Goal: Transaction & Acquisition: Obtain resource

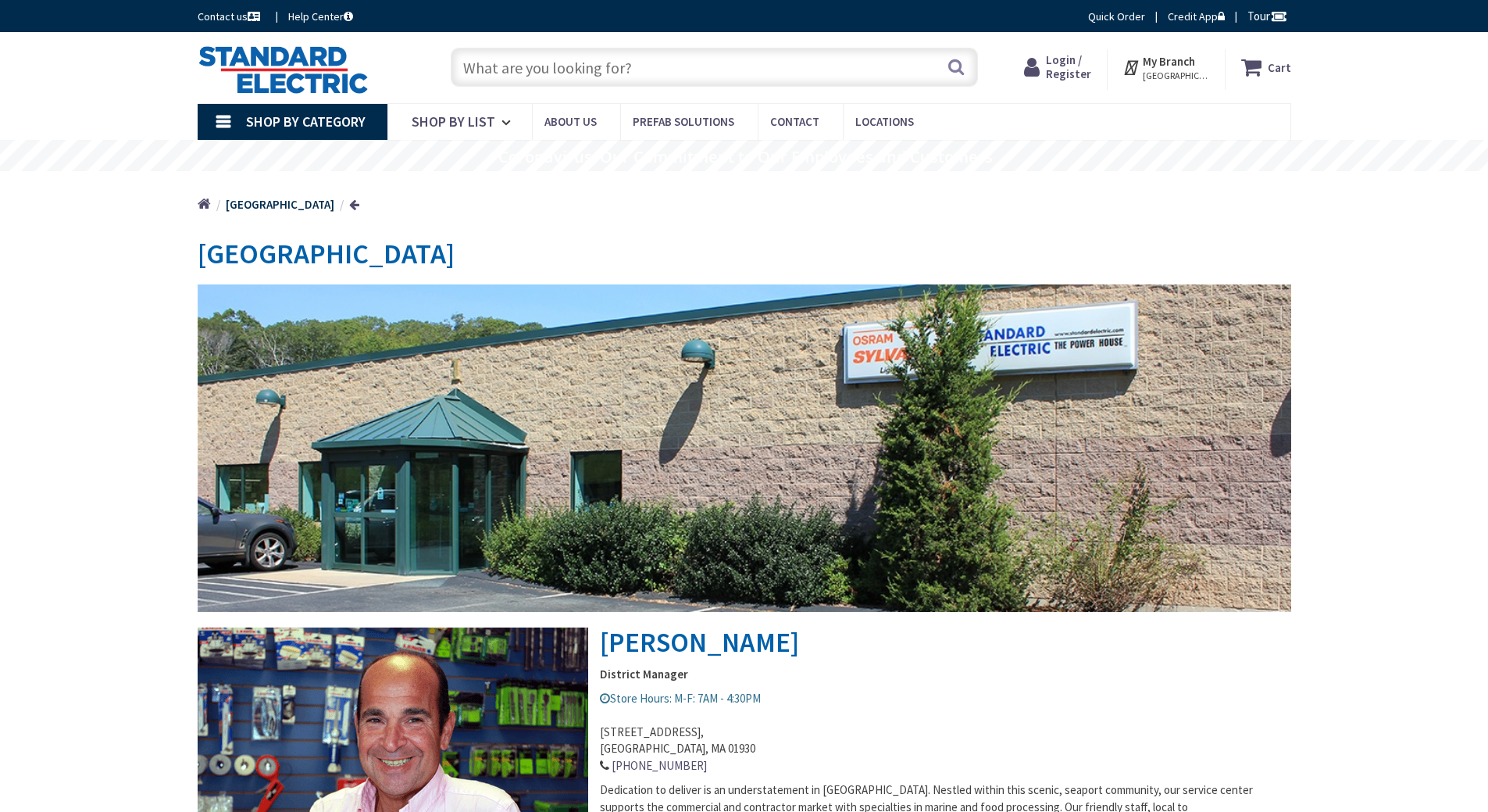
click at [520, 61] on input "text" at bounding box center [714, 67] width 527 height 39
click at [878, 66] on input "text" at bounding box center [714, 67] width 527 height 39
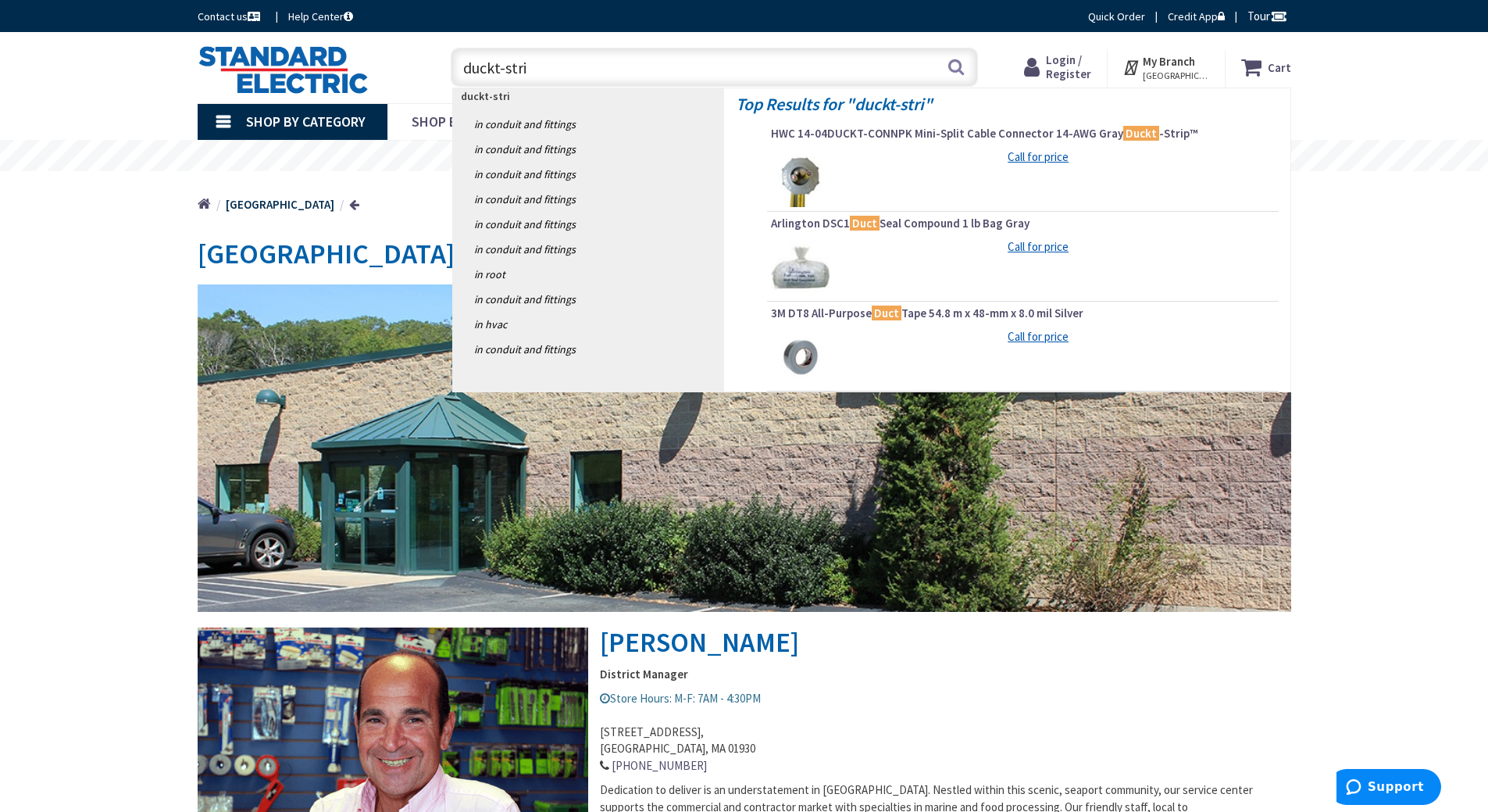
type input "duckt-strip"
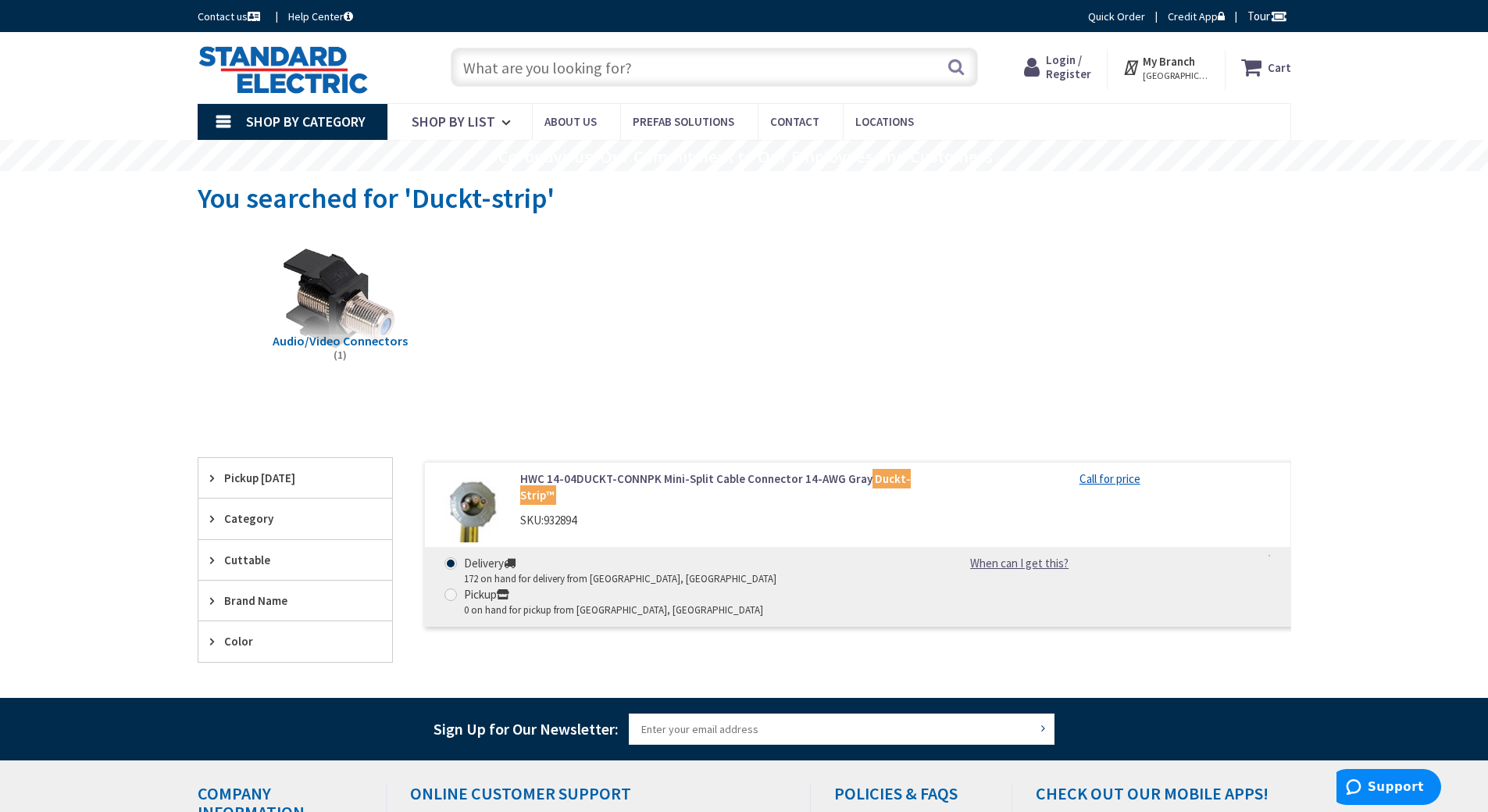
click at [878, 66] on input "text" at bounding box center [714, 67] width 527 height 39
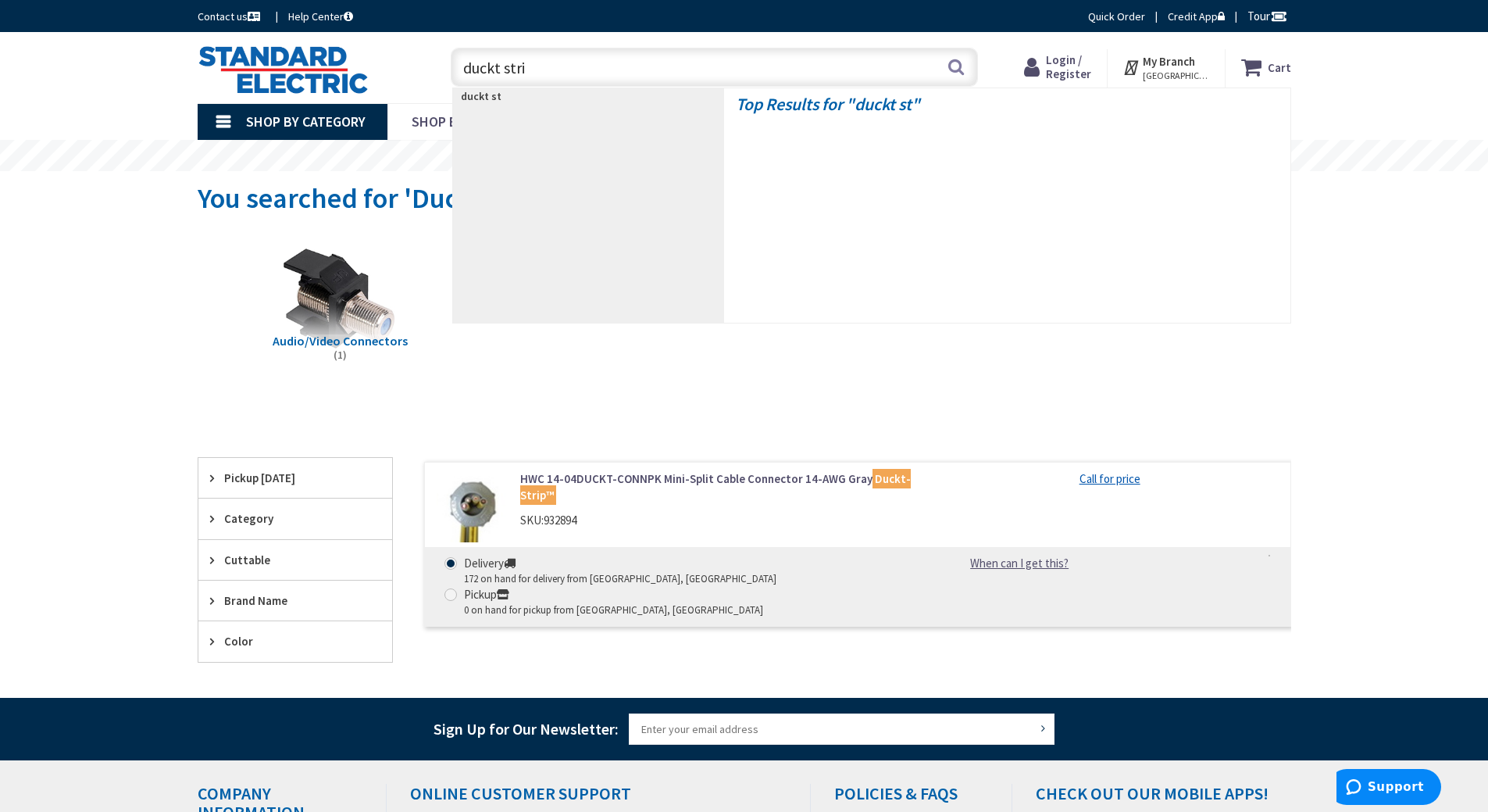
type input "duckt strip"
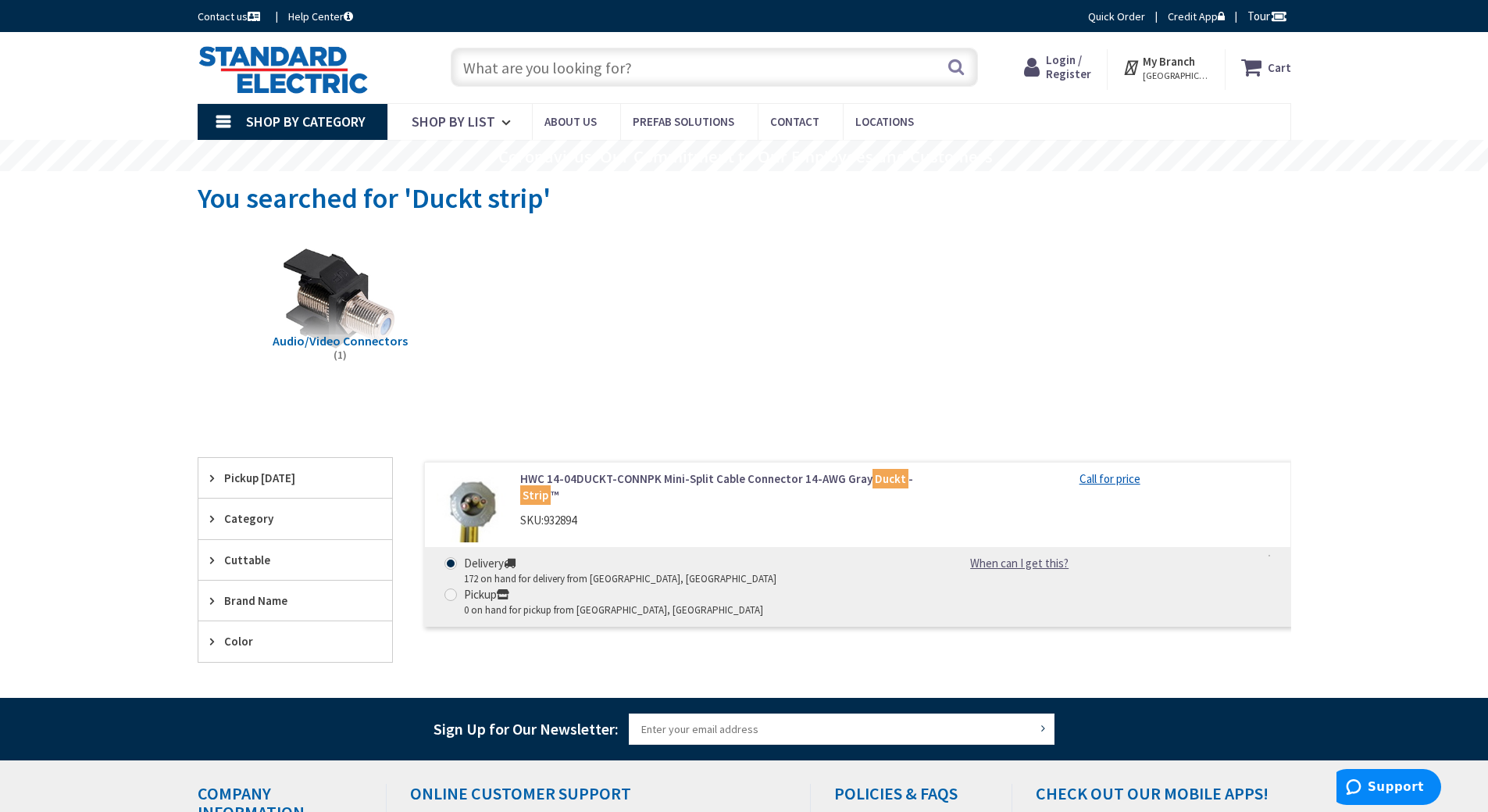
click at [878, 66] on input "text" at bounding box center [714, 67] width 527 height 39
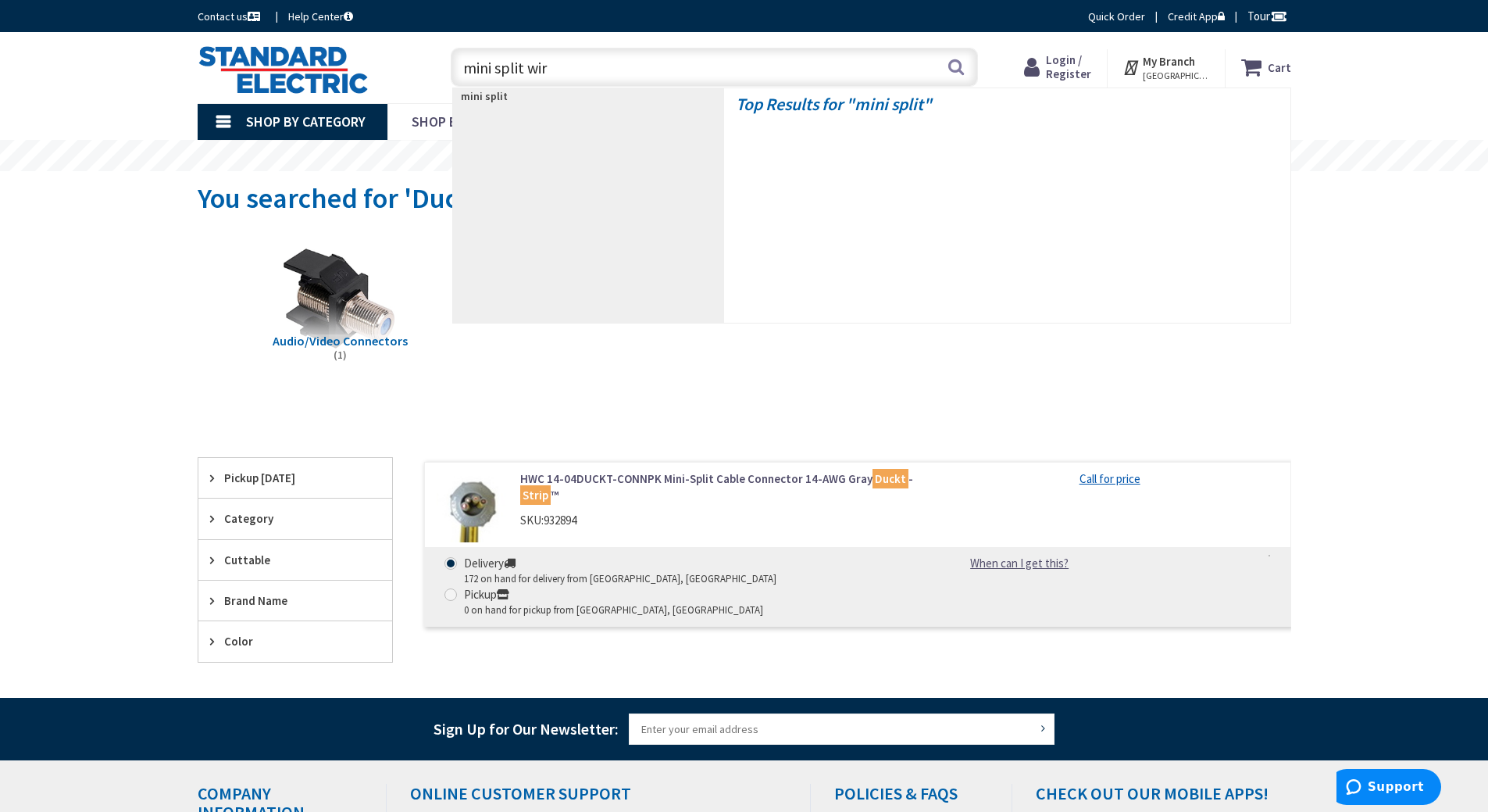
type input "mini split wire"
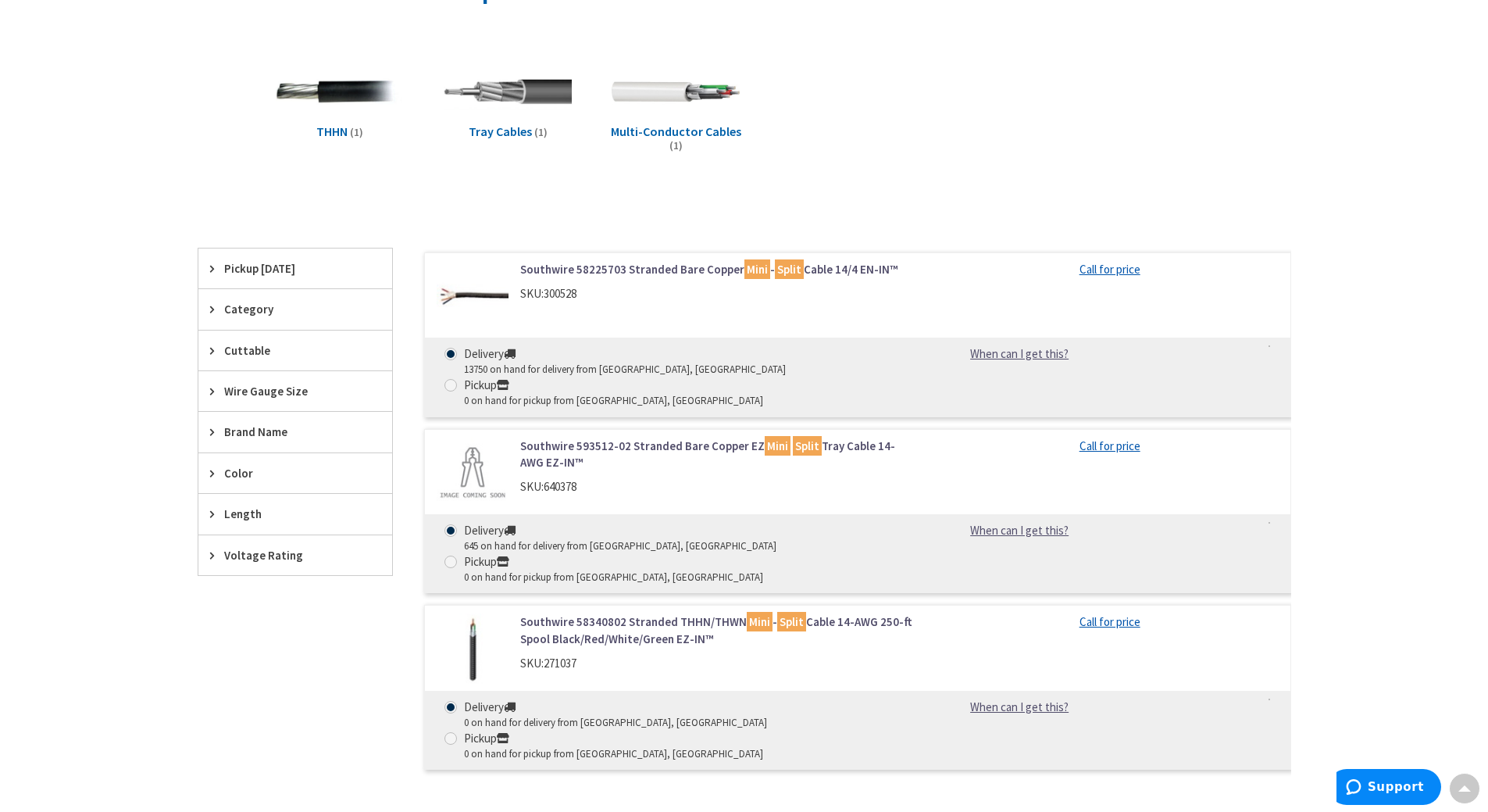
scroll to position [234, 0]
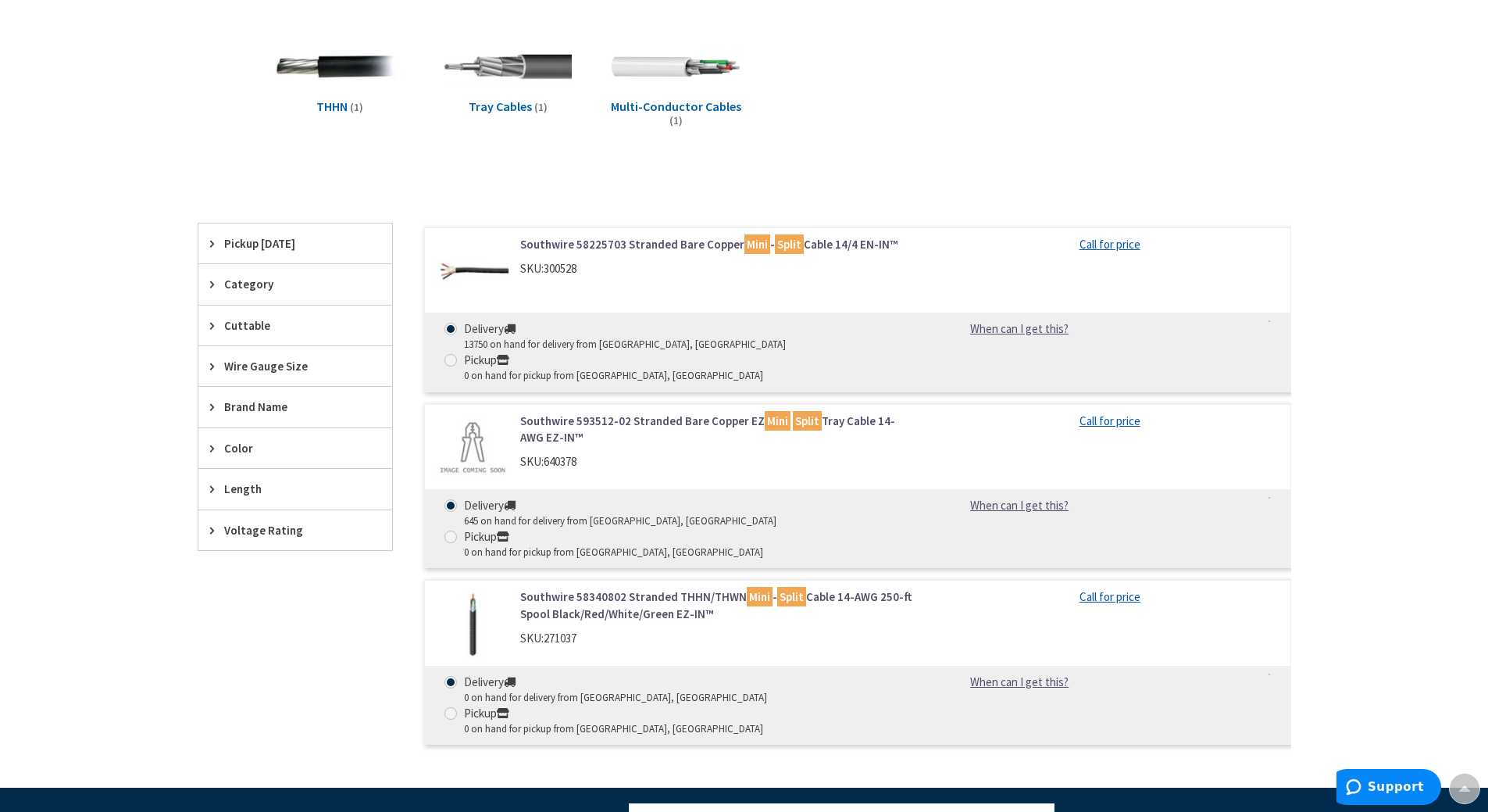
click at [553, 589] on link "Southwire 58340802 Stranded THHN/THWN Mini - Split Cable 14-AWG 250-ft Spool Bl…" at bounding box center [719, 605] width 397 height 34
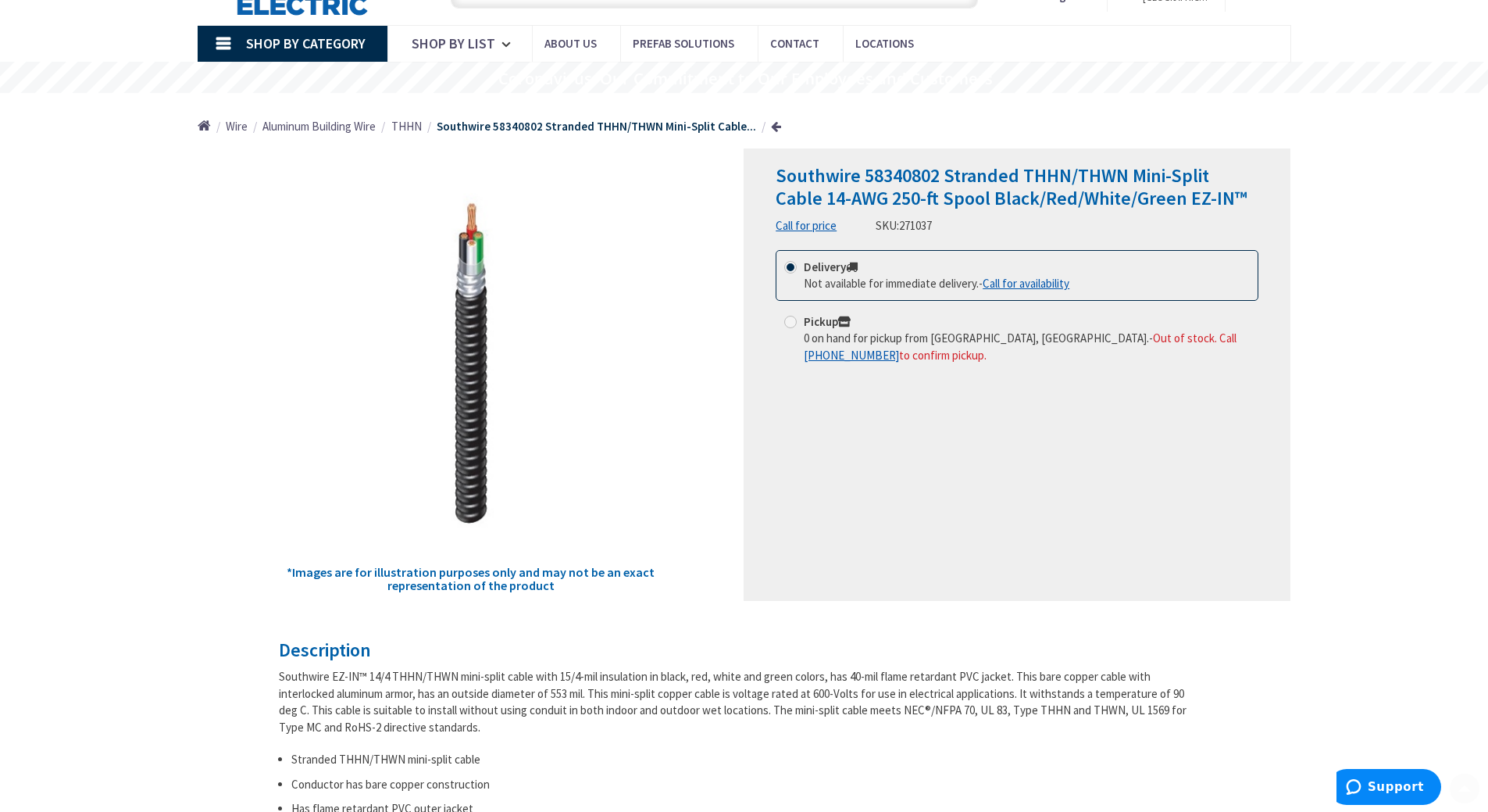
scroll to position [156, 0]
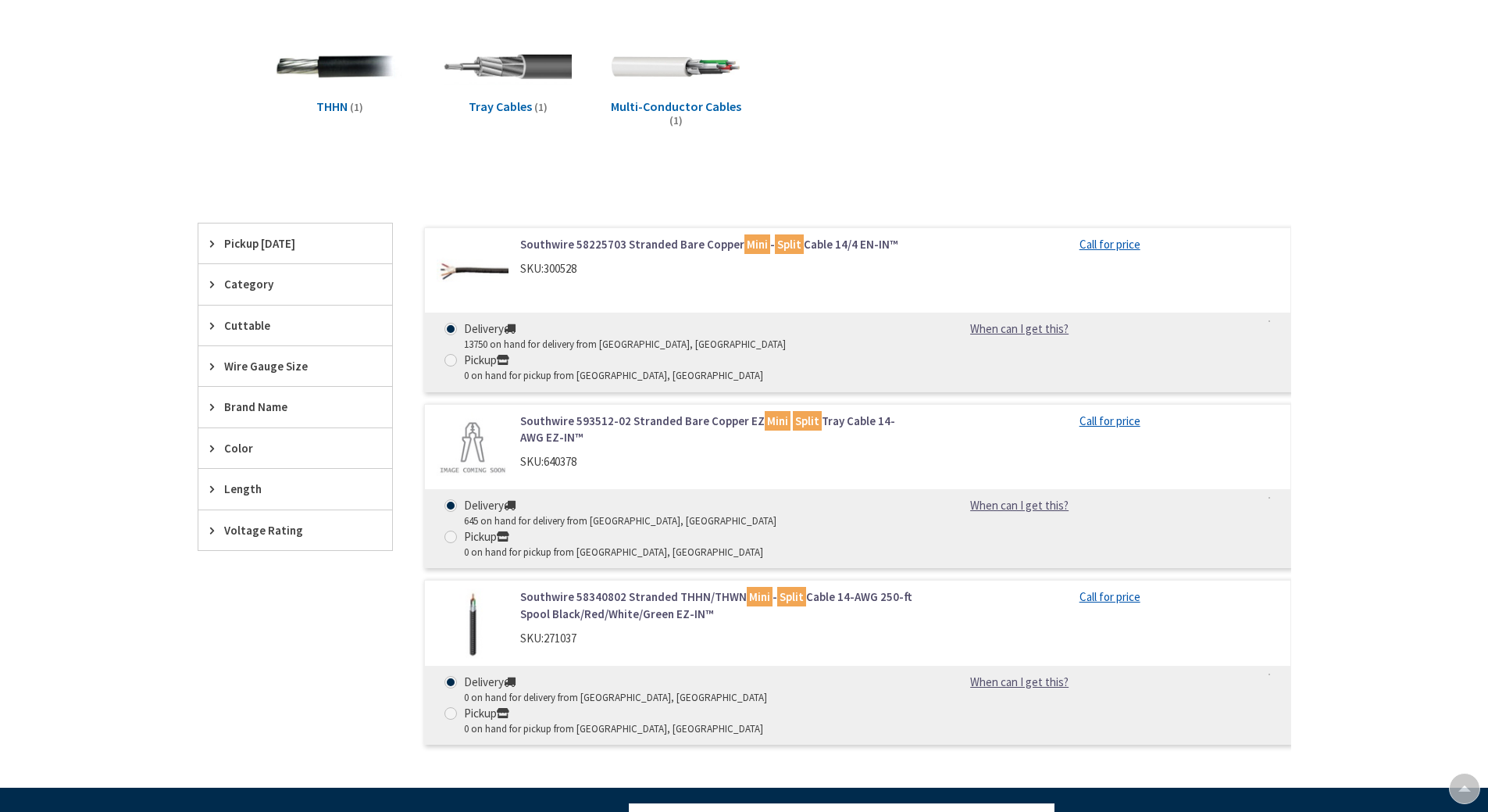
scroll to position [234, 0]
click at [602, 243] on link "Southwire 58225703 Stranded Bare Copper Mini - Split Cable 14/4 EN-IN™" at bounding box center [719, 244] width 397 height 17
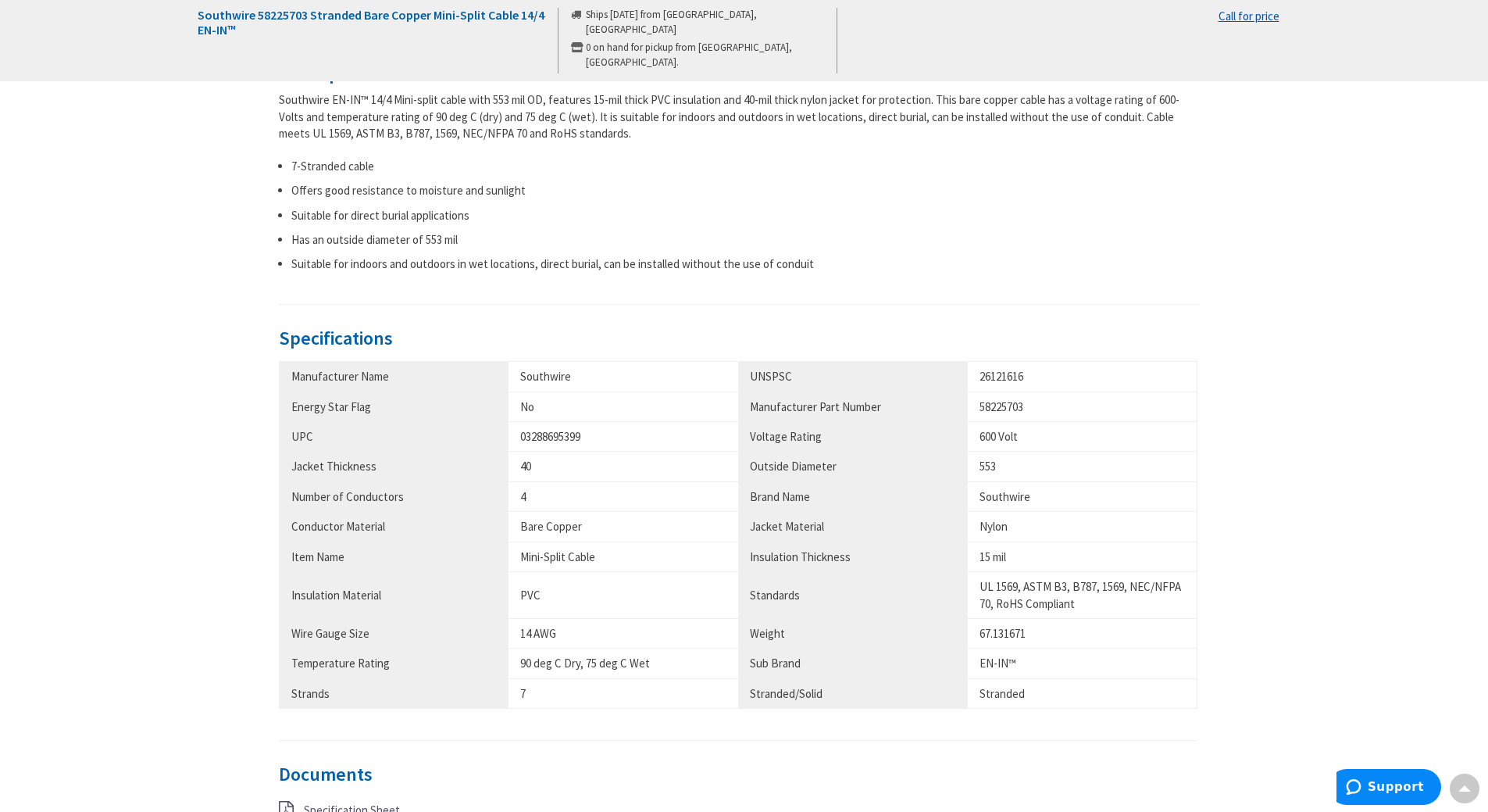
scroll to position [703, 0]
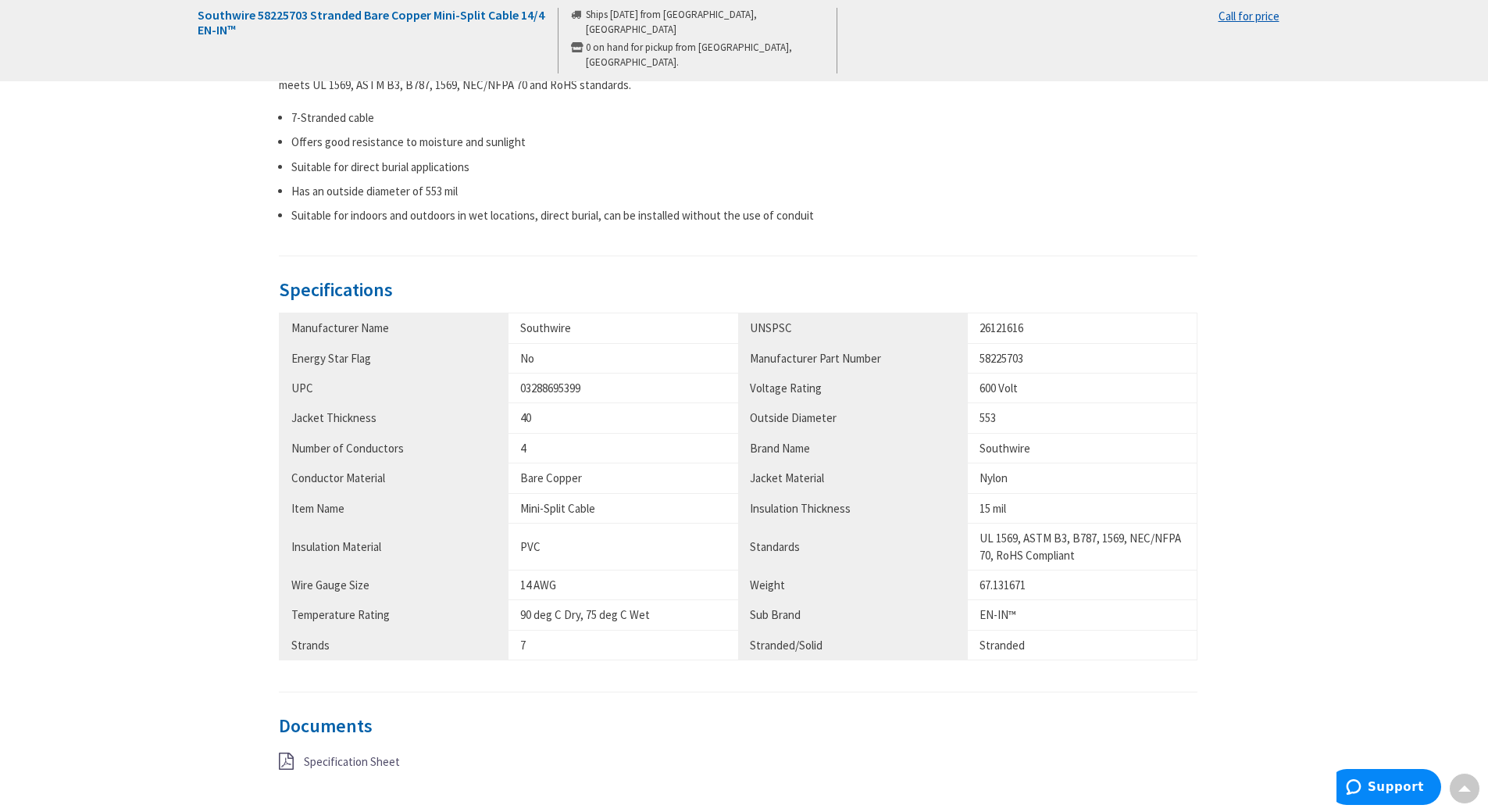
click at [360, 760] on span "Specification Sheet" at bounding box center [352, 761] width 96 height 15
